Goal: Check status

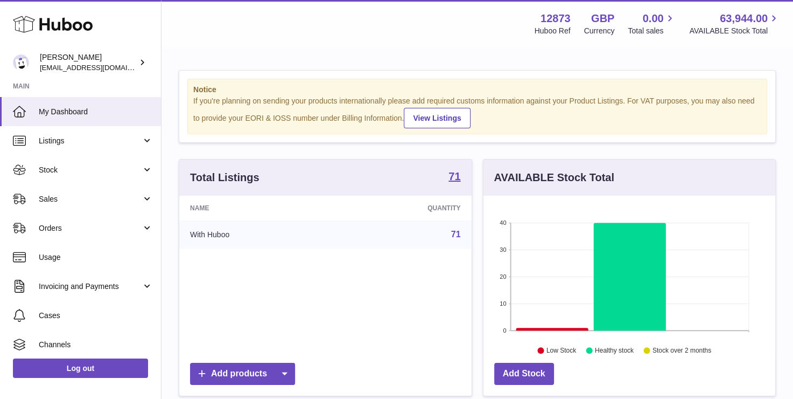
scroll to position [168, 292]
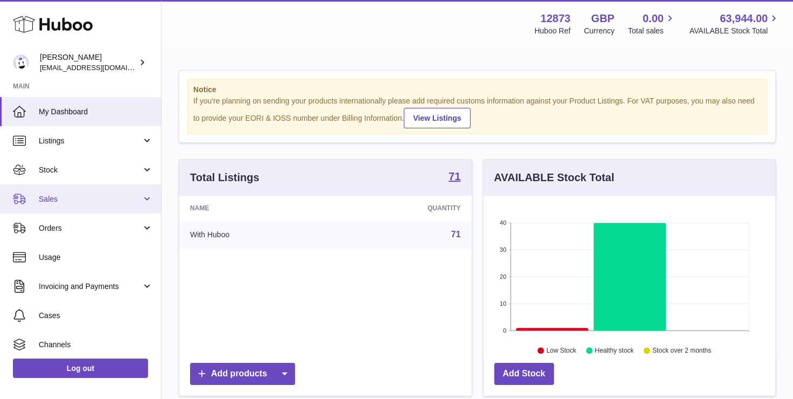
click at [68, 207] on link "Sales" at bounding box center [80, 198] width 161 height 29
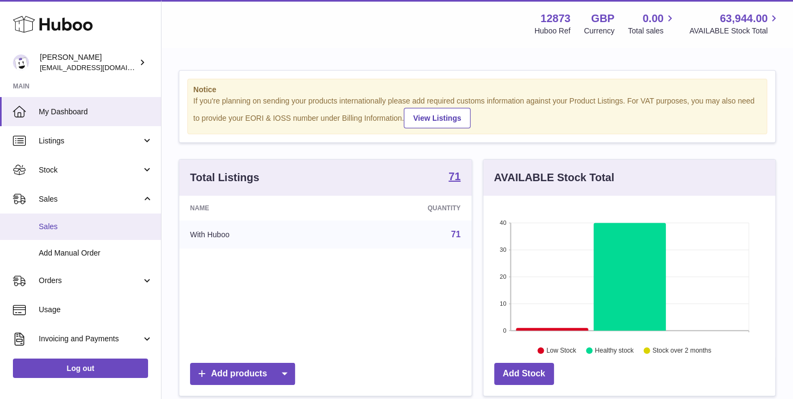
click at [64, 223] on span "Sales" at bounding box center [96, 226] width 114 height 10
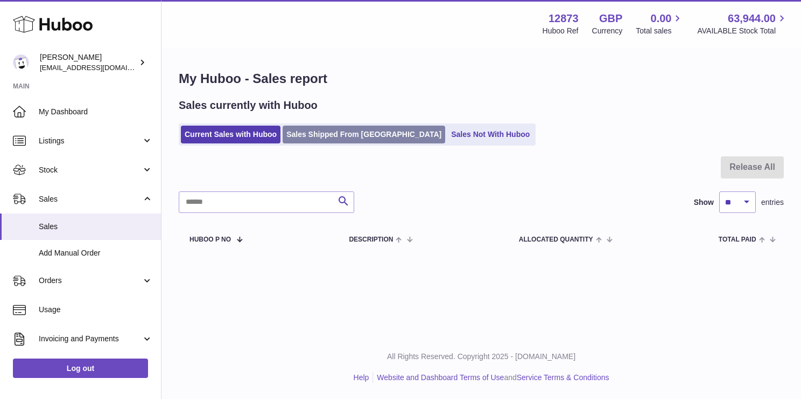
click at [304, 126] on link "Sales Shipped From [GEOGRAPHIC_DATA]" at bounding box center [364, 134] width 163 height 18
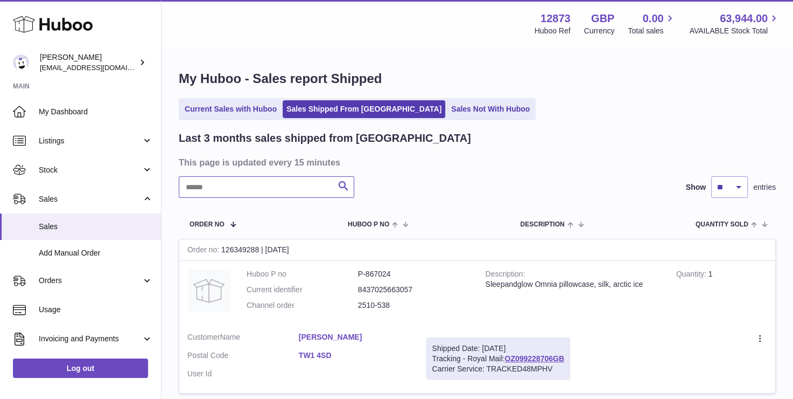
click at [256, 190] on input "text" at bounding box center [267, 187] width 176 height 22
paste input "**********"
type input "**********"
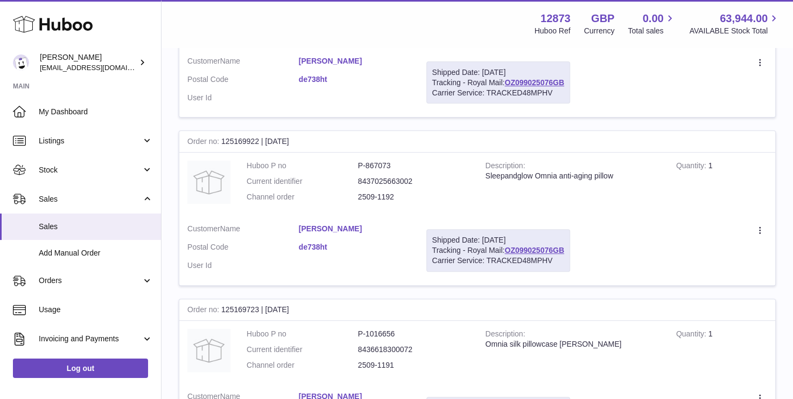
scroll to position [269, 0]
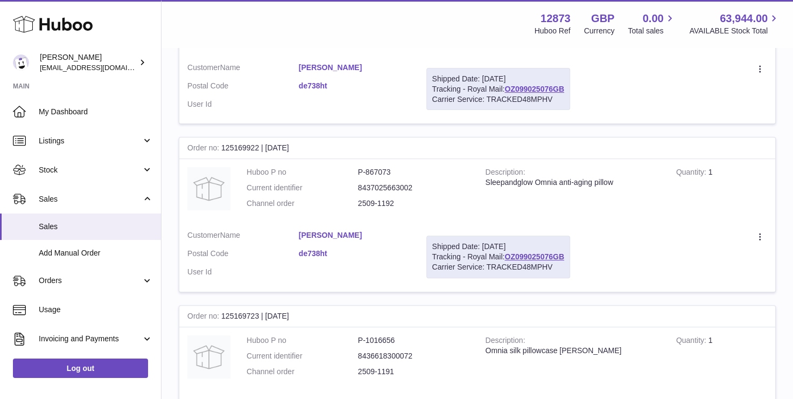
drag, startPoint x: 355, startPoint y: 201, endPoint x: 409, endPoint y: 202, distance: 53.9
click at [409, 201] on dl "Huboo P no P-867073 Current identifier 8437025663002 Channel order 2509-1192" at bounding box center [358, 190] width 223 height 47
copy dl "2509-1192"
drag, startPoint x: 350, startPoint y: 366, endPoint x: 372, endPoint y: 369, distance: 22.8
click at [425, 369] on dl "Huboo P no P-1016656 Current identifier 8436618300072 Channel order 2509-1191" at bounding box center [358, 358] width 223 height 47
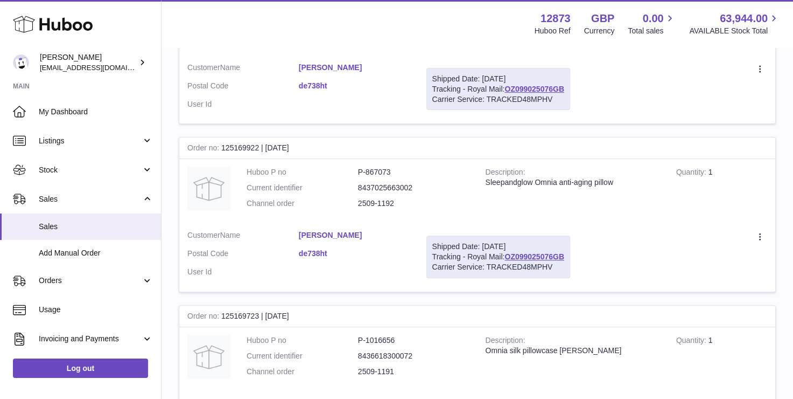
copy dl "2509-1191"
